Goal: Transaction & Acquisition: Obtain resource

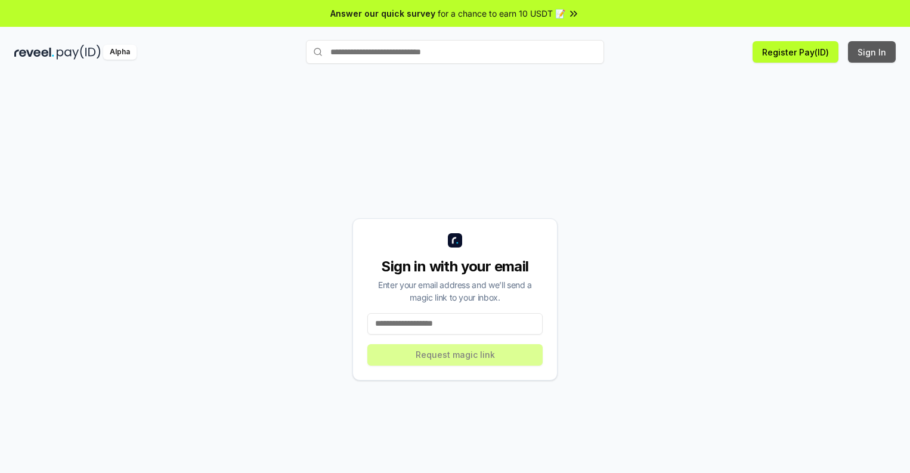
click at [872, 52] on button "Sign In" at bounding box center [872, 51] width 48 height 21
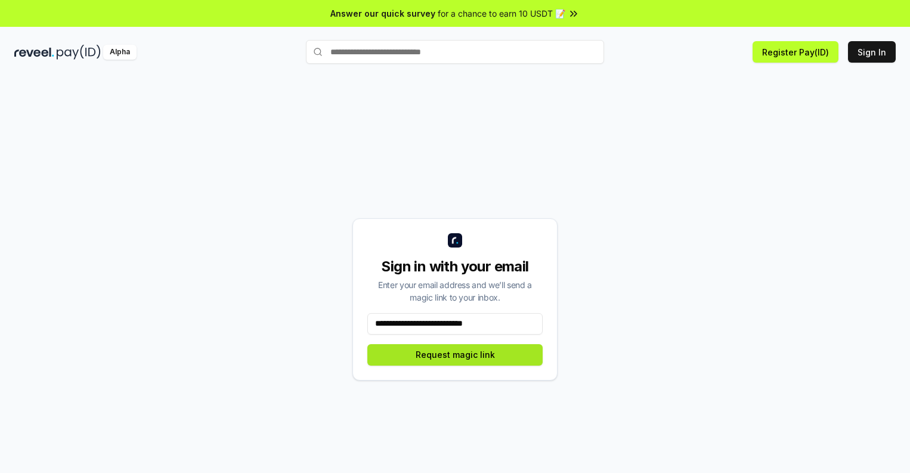
type input "**********"
click at [455, 354] on button "Request magic link" at bounding box center [454, 354] width 175 height 21
